Goal: Task Accomplishment & Management: Manage account settings

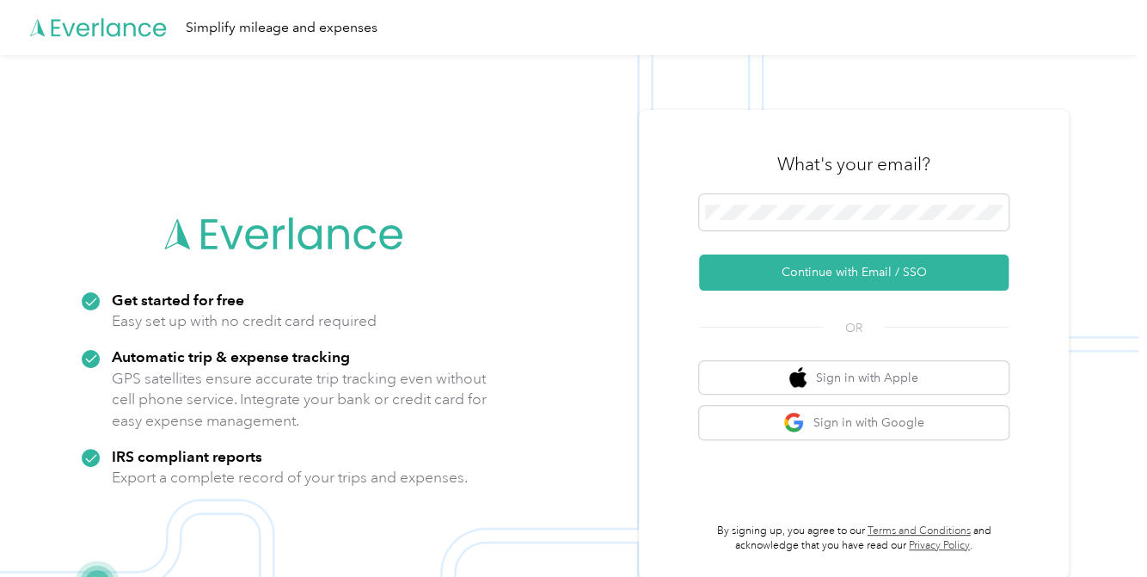
drag, startPoint x: 823, startPoint y: 267, endPoint x: 736, endPoint y: 252, distance: 88.2
click at [821, 271] on button "Continue with Email / SSO" at bounding box center [854, 273] width 310 height 36
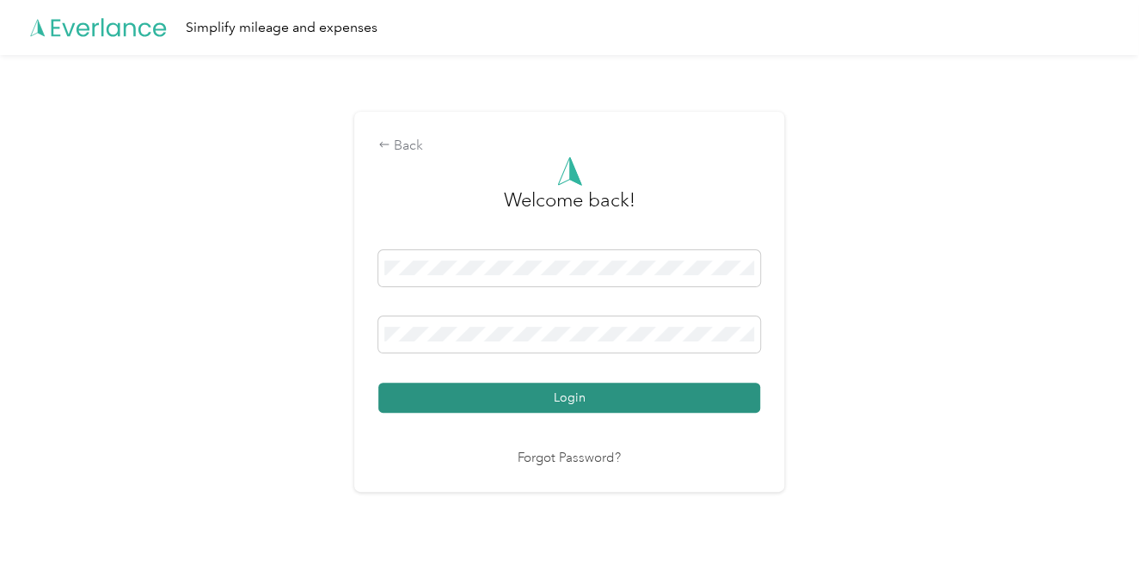
click at [493, 396] on button "Login" at bounding box center [569, 398] width 382 height 30
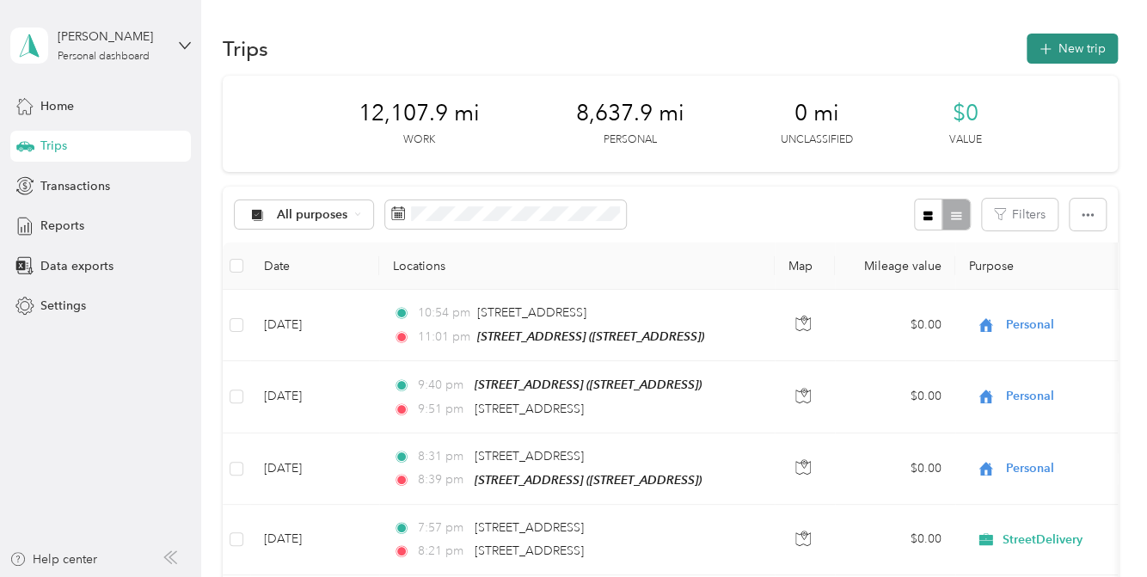
click at [1059, 44] on button "New trip" at bounding box center [1072, 49] width 91 height 30
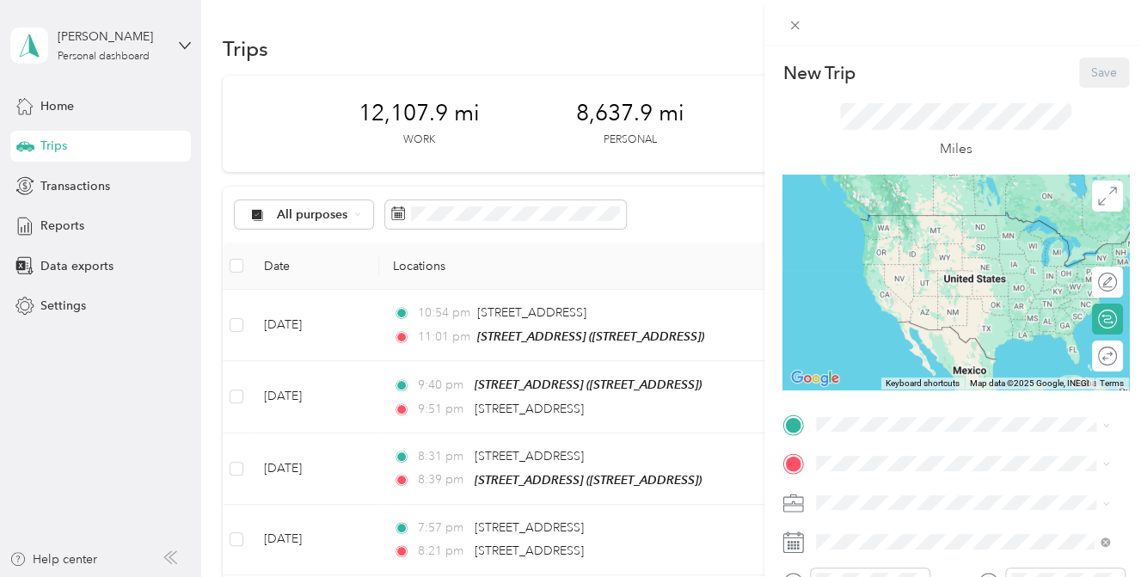
click at [83, 185] on div "New Trip Save This trip cannot be edited because it is either under review, app…" at bounding box center [573, 288] width 1147 height 577
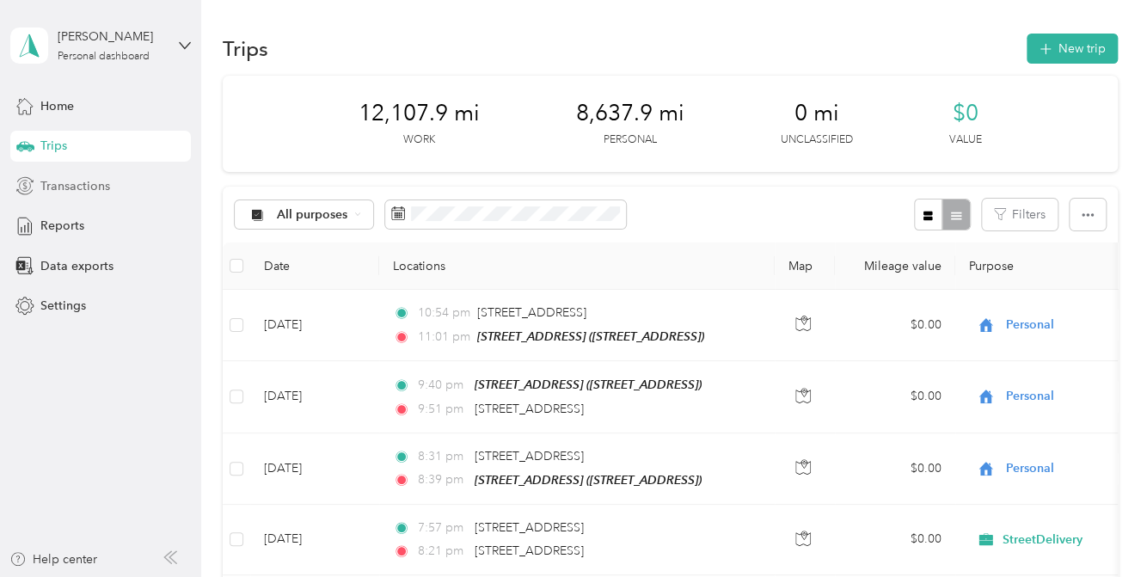
click at [103, 185] on span "Transactions" at bounding box center [75, 186] width 70 height 18
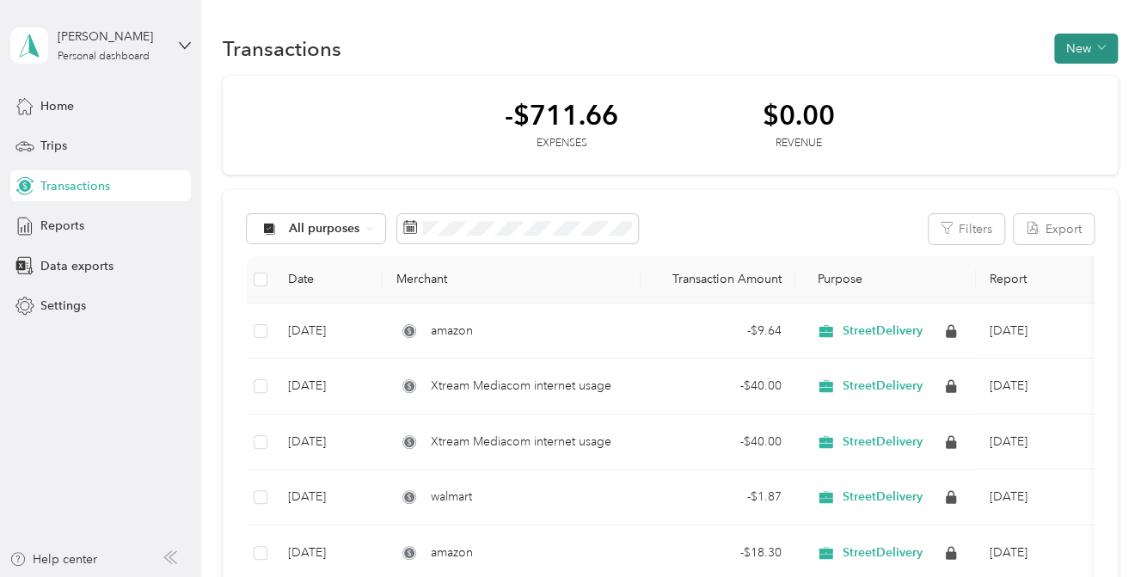
click at [1084, 48] on button "New" at bounding box center [1086, 49] width 64 height 30
click at [1072, 76] on span "Expense" at bounding box center [1077, 80] width 46 height 18
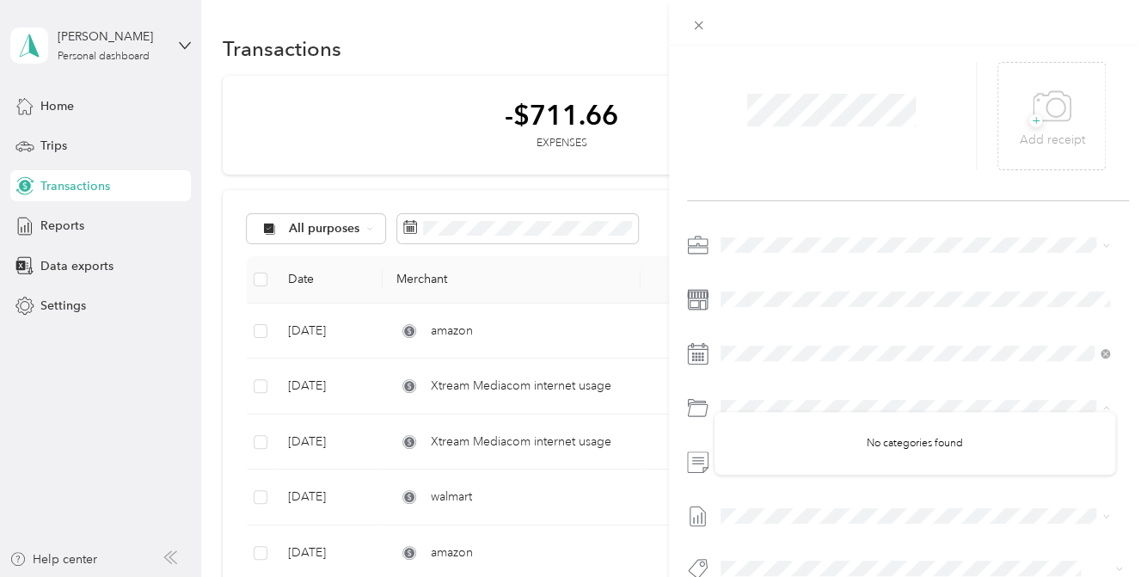
scroll to position [86, 0]
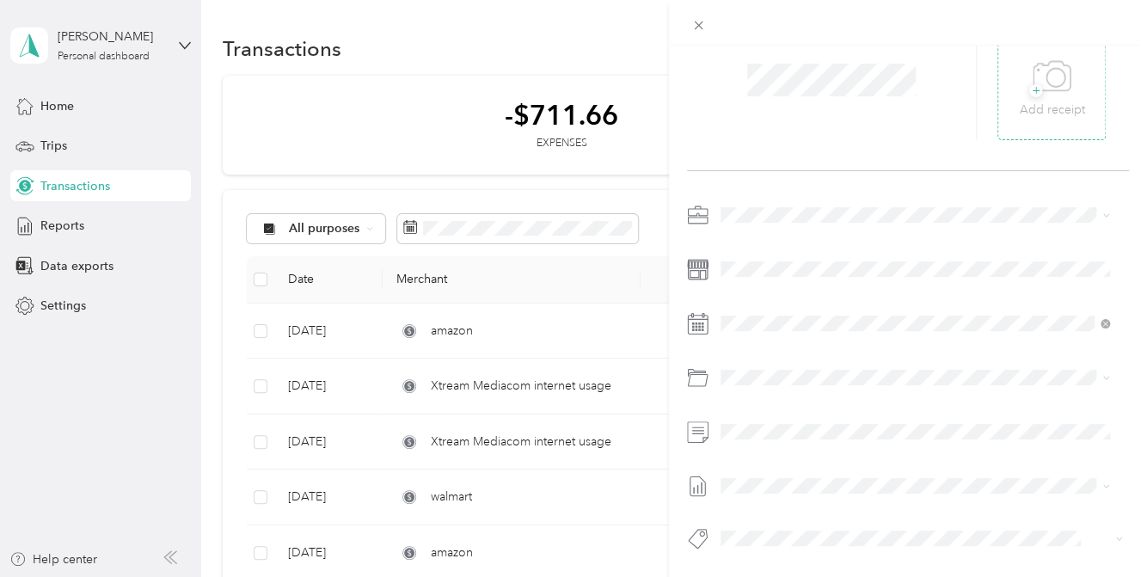
click at [1050, 95] on icon at bounding box center [1052, 76] width 39 height 47
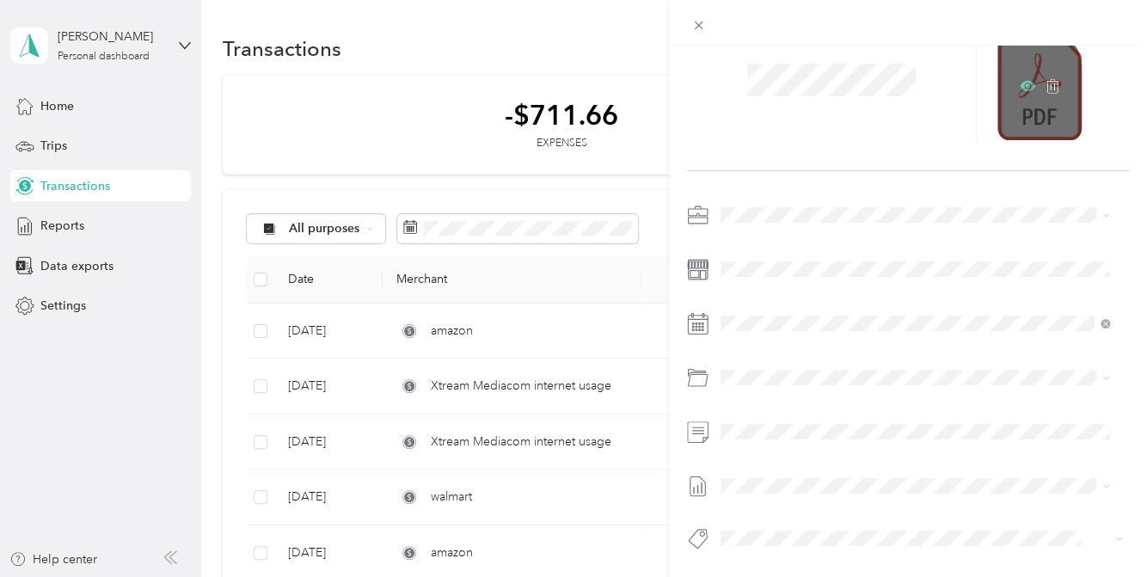
click at [1020, 82] on icon at bounding box center [1027, 85] width 15 height 15
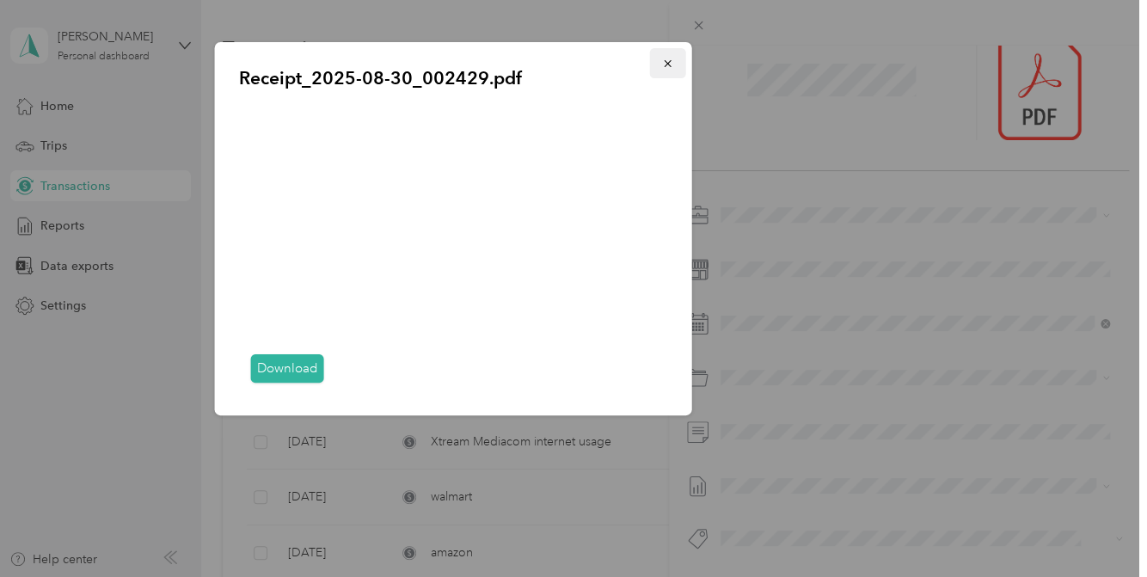
click at [665, 59] on icon "button" at bounding box center [668, 64] width 12 height 12
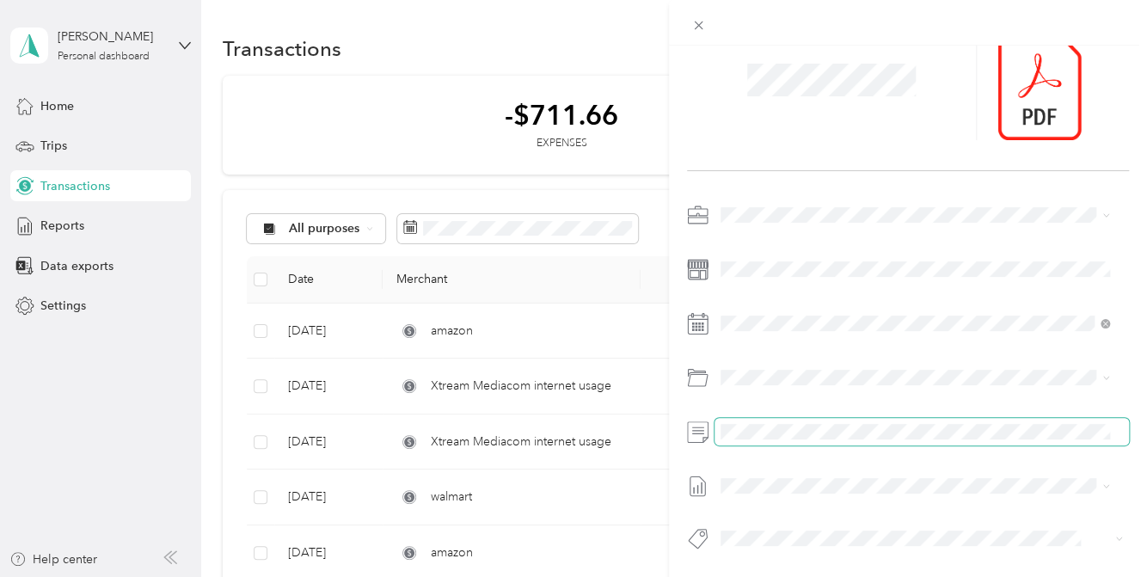
scroll to position [99, 0]
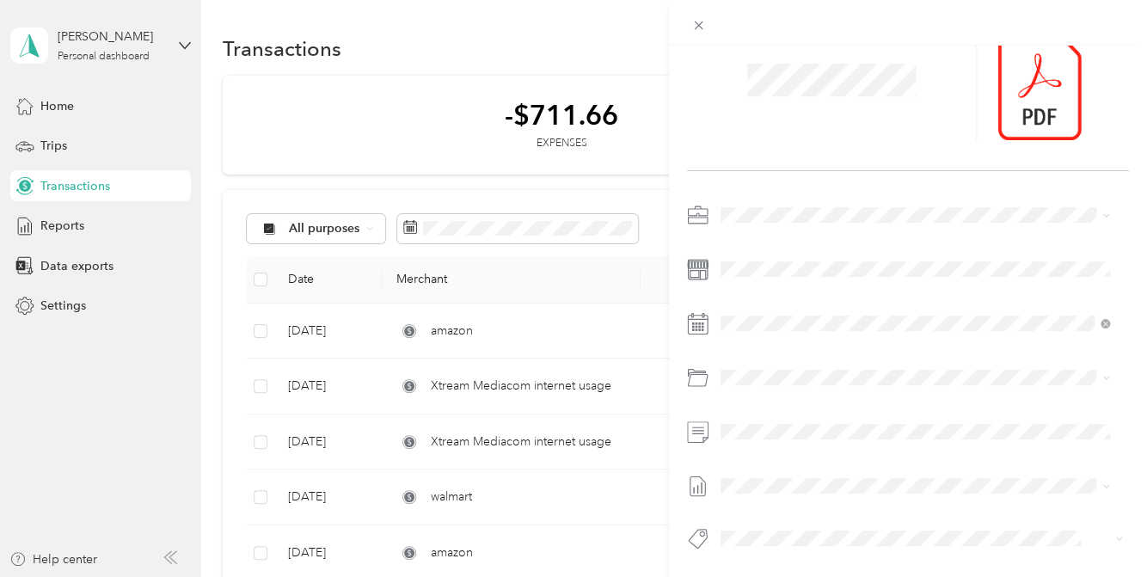
click at [165, 281] on div "This expense cannot be edited because it is either under review, approved, or p…" at bounding box center [573, 288] width 1147 height 577
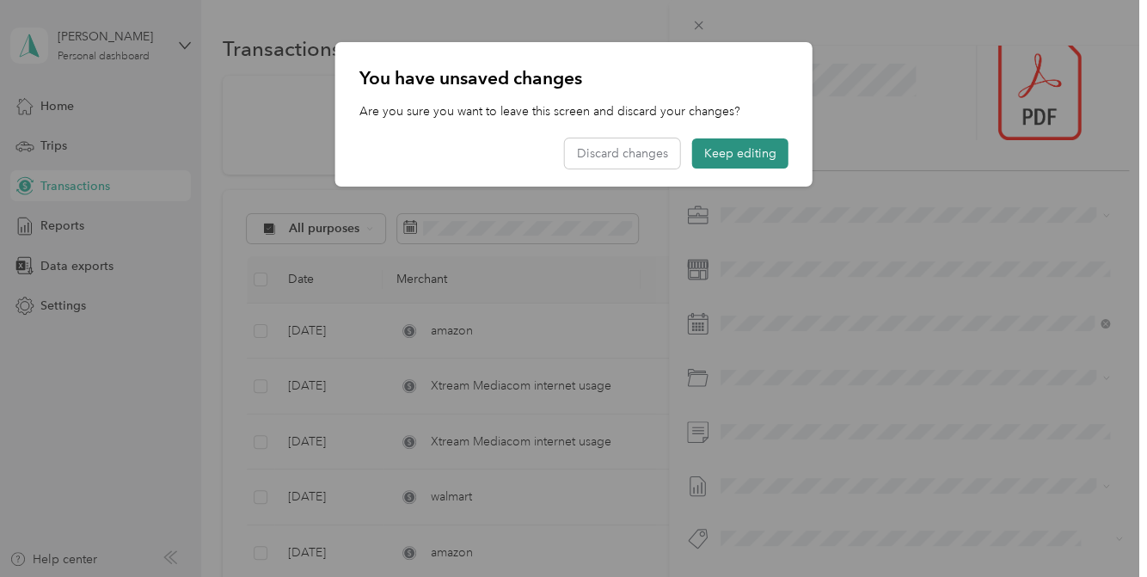
click at [765, 157] on button "Keep editing" at bounding box center [740, 153] width 96 height 30
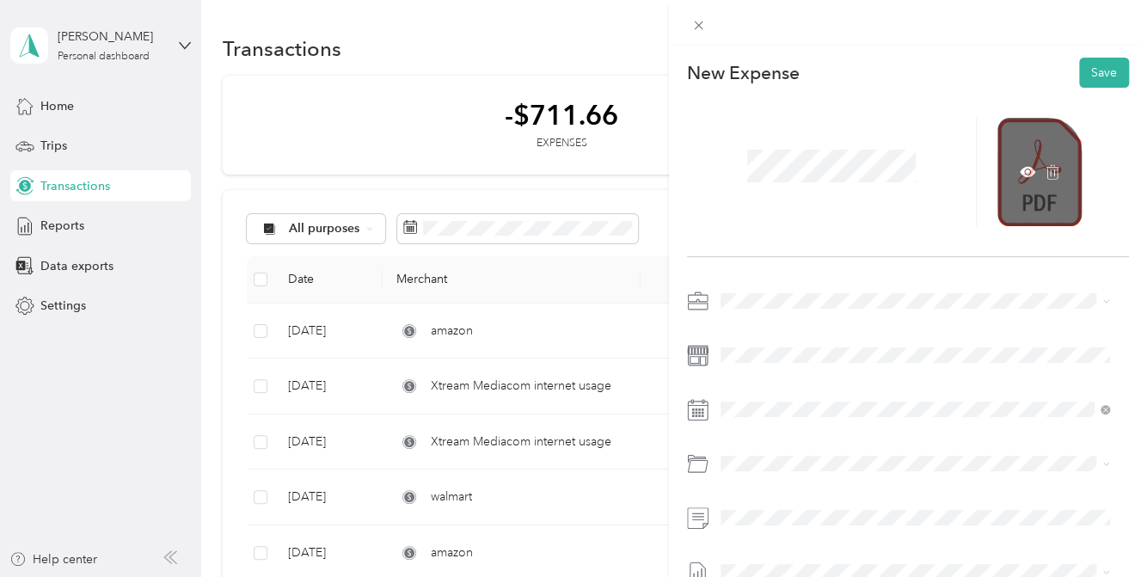
scroll to position [0, 0]
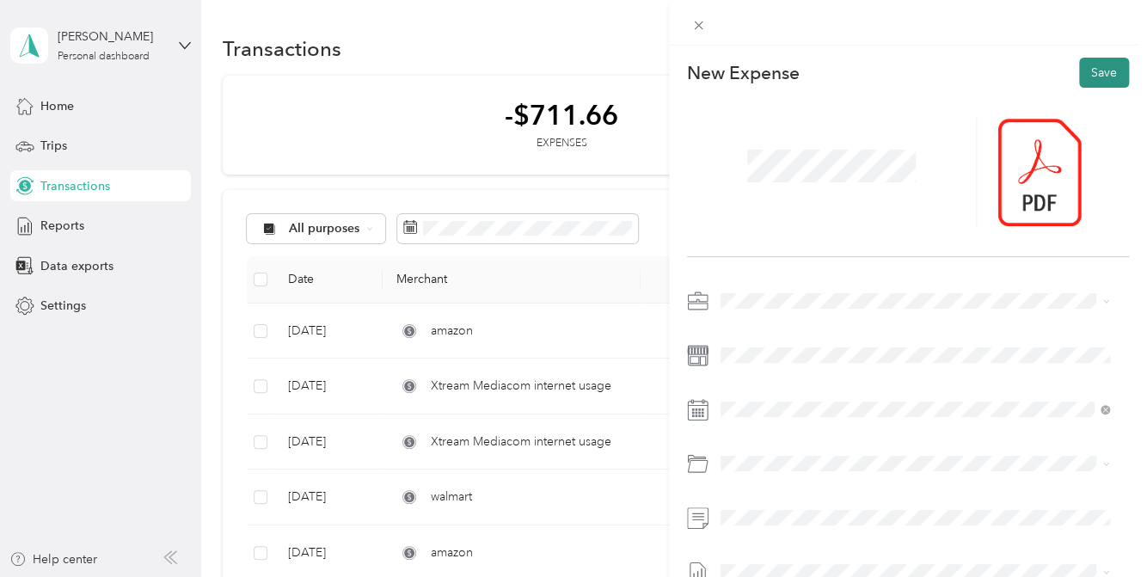
click at [1098, 67] on button "Save" at bounding box center [1104, 73] width 50 height 30
